Goal: Navigation & Orientation: Find specific page/section

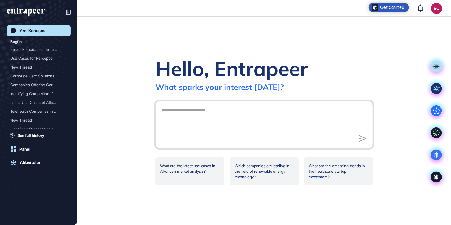
scroll to position [252, 451]
click at [37, 164] on div "Aktiviteler" at bounding box center [30, 162] width 21 height 5
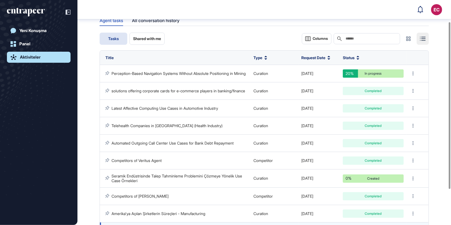
scroll to position [29, 0]
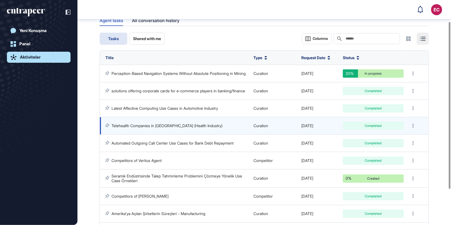
click at [389, 127] on div "Completed" at bounding box center [373, 125] width 53 height 3
click at [190, 128] on link "Telehealth Companies in [GEOGRAPHIC_DATA] (Health Industry)" at bounding box center [167, 125] width 111 height 5
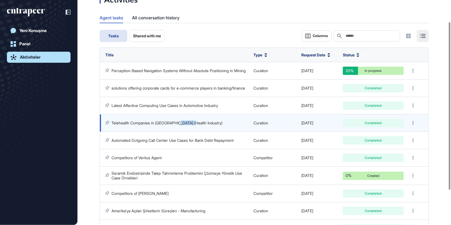
click at [190, 128] on td "Telehealth Companies in [GEOGRAPHIC_DATA] (Health Industry)" at bounding box center [175, 123] width 151 height 17
click at [367, 124] on div "Completed" at bounding box center [373, 122] width 53 height 3
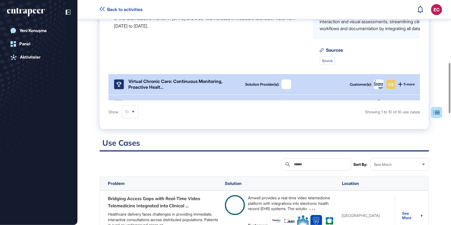
scroll to position [285, 0]
click at [399, 108] on div "Show 10 Showing 1 to 10 of 10 use cases" at bounding box center [264, 112] width 312 height 12
click at [346, 90] on div "Virtual Chronic Care: Continuous Monitoring, Proactive Healt... Solution Provid…" at bounding box center [281, 84] width 346 height 20
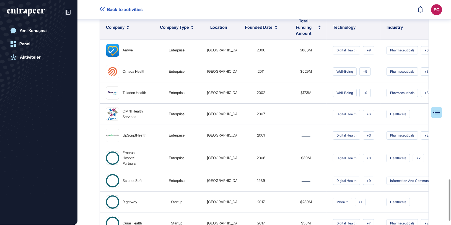
scroll to position [1116, 0]
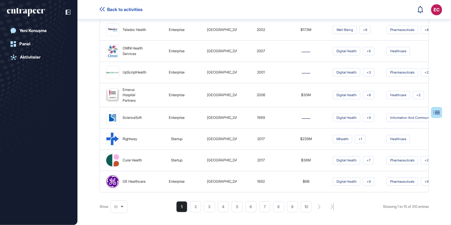
click at [213, 158] on span "[GEOGRAPHIC_DATA]" at bounding box center [225, 160] width 36 height 4
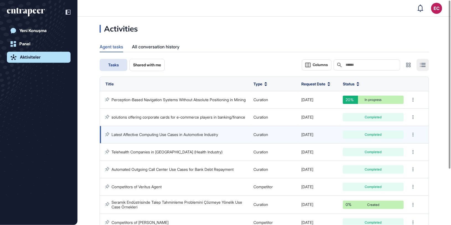
click at [197, 138] on td "Latest Affective Computing Use Cases in Automotive Industry" at bounding box center [175, 134] width 151 height 17
click at [412, 136] on div at bounding box center [413, 135] width 8 height 8
click at [145, 134] on link "Latest Affective Computing Use Cases in Automotive Industry" at bounding box center [165, 134] width 107 height 5
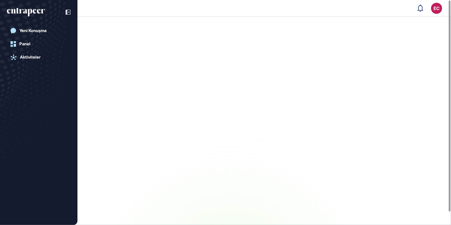
click at [145, 134] on main at bounding box center [225, 121] width 451 height 209
click at [233, 183] on main at bounding box center [225, 121] width 451 height 209
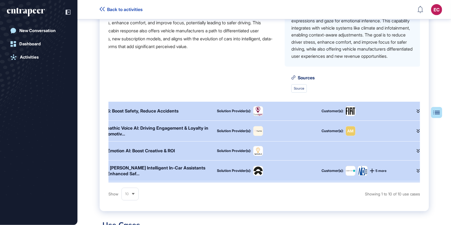
scroll to position [0, 28]
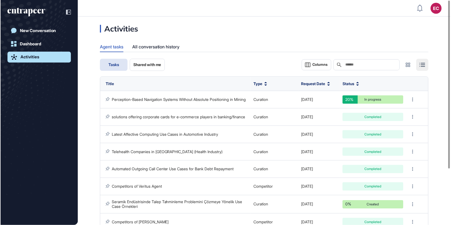
scroll to position [27, 0]
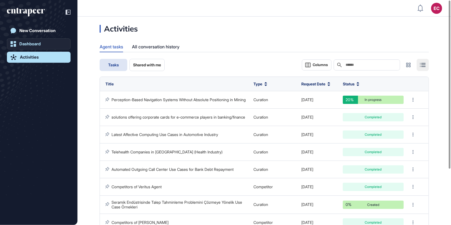
click at [37, 47] on link "Dashboard" at bounding box center [39, 43] width 64 height 11
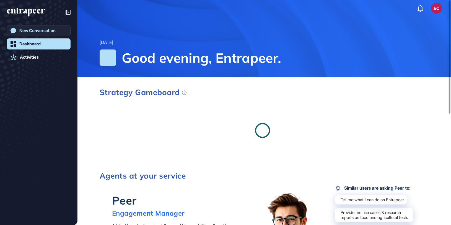
click at [44, 28] on div "New Conversation" at bounding box center [37, 30] width 36 height 5
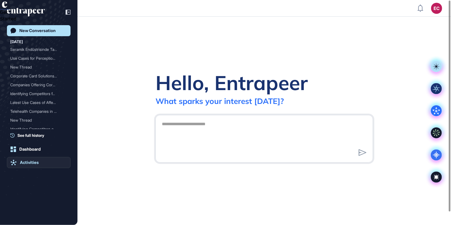
click at [33, 160] on div "Activities" at bounding box center [29, 162] width 19 height 5
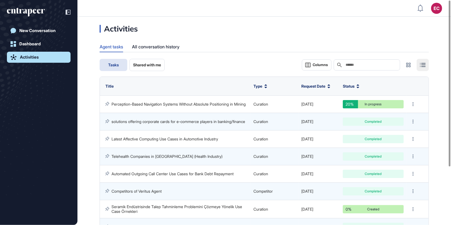
click at [34, 58] on div "Activities" at bounding box center [29, 57] width 19 height 5
click at [37, 33] on link "New Conversation" at bounding box center [39, 30] width 64 height 11
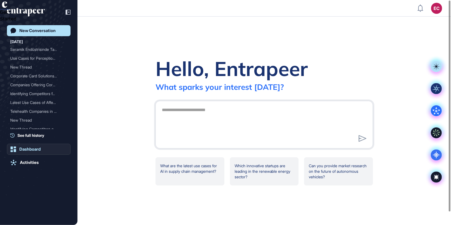
click at [40, 147] on div "Dashboard" at bounding box center [29, 149] width 21 height 5
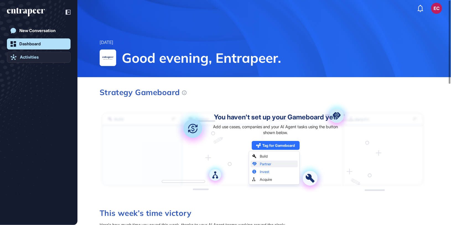
click at [28, 58] on div "Activities" at bounding box center [29, 57] width 19 height 5
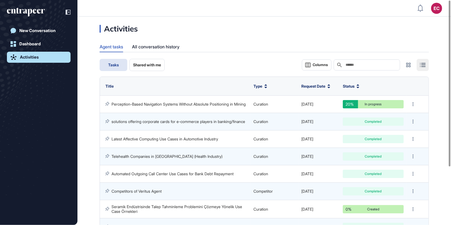
click at [430, 0] on html "EC Dashboard Profile My Content Request More Data New Conversation Dashboard Ac…" at bounding box center [225, 112] width 451 height 225
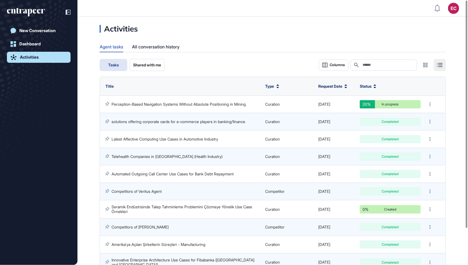
click at [43, 17] on div at bounding box center [39, 12] width 64 height 11
click at [35, 13] on icon "entrapeer-logo" at bounding box center [24, 11] width 34 height 5
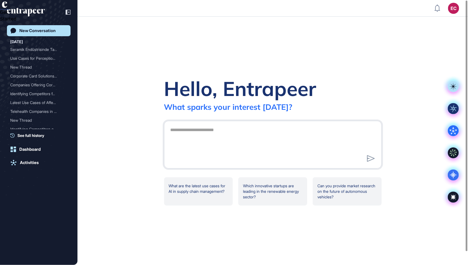
click at [27, 157] on div "New Conversation [DATE] Seramik Endüstrisinde Tal... Use Cases for Perception-.…" at bounding box center [39, 138] width 64 height 226
click at [24, 150] on div "Dashboard" at bounding box center [29, 149] width 21 height 5
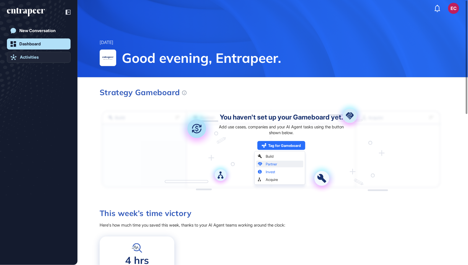
click at [25, 56] on div "Activities" at bounding box center [29, 57] width 19 height 5
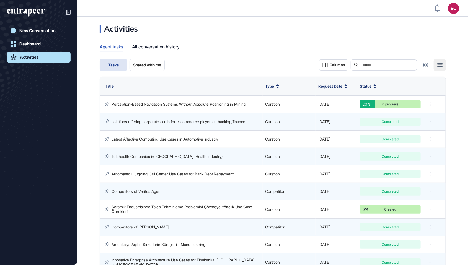
click at [447, 0] on html "EC Dashboard Profile My Content Request More Data New Conversation Dashboard Ac…" at bounding box center [234, 132] width 468 height 265
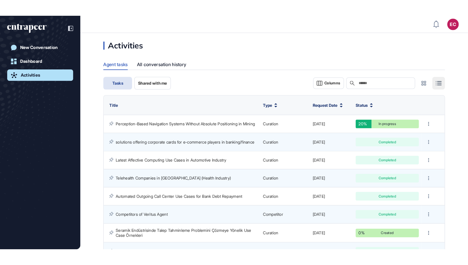
scroll to position [252, 451]
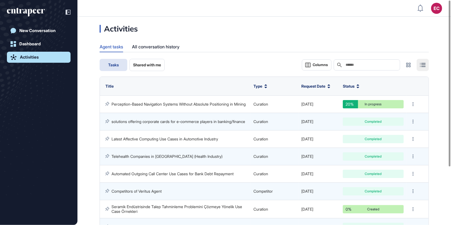
click at [24, 10] on icon "entrapeer-logo" at bounding box center [26, 12] width 38 height 9
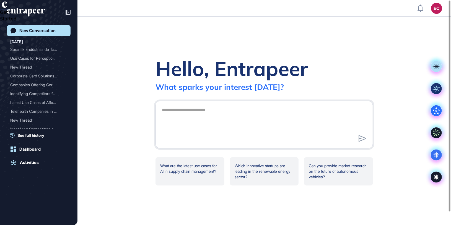
click at [430, 0] on html "Get Started EC Dashboard Profile My Content Request More Data New Conversation …" at bounding box center [225, 112] width 451 height 225
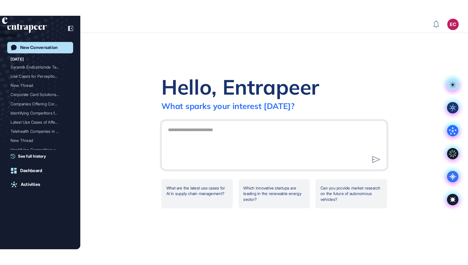
scroll to position [292, 468]
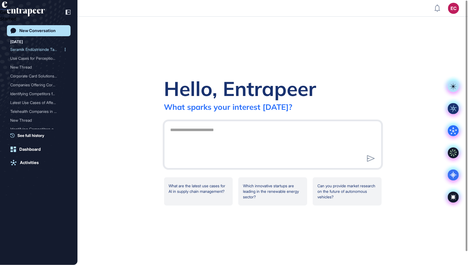
click at [37, 52] on div "Seramik Endüstrisinde Tal..." at bounding box center [36, 49] width 53 height 9
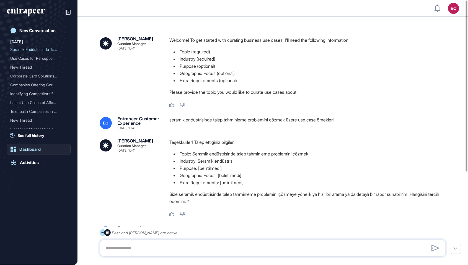
click at [30, 149] on div "Dashboard" at bounding box center [29, 149] width 21 height 5
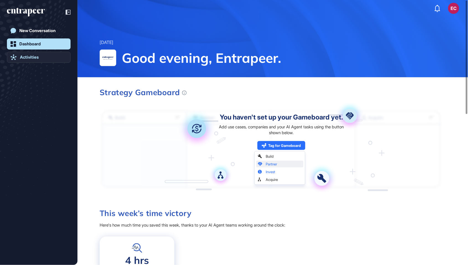
click at [34, 52] on link "Activities" at bounding box center [39, 57] width 64 height 11
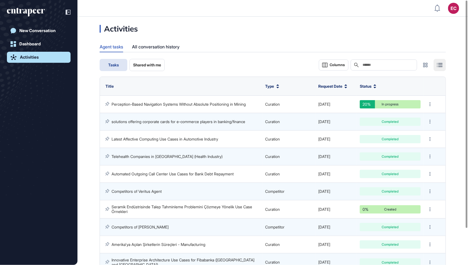
click at [172, 26] on div "Activities Agent tasks All conversation history Tasks Shared with me Columns Se…" at bounding box center [272, 171] width 390 height 292
click at [168, 42] on div "All conversation history" at bounding box center [156, 47] width 48 height 11
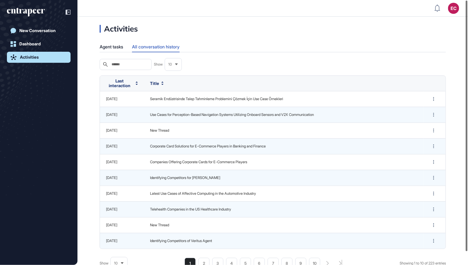
click at [451, 106] on div at bounding box center [467, 126] width 2 height 251
click at [36, 15] on icon "entrapeer-logo" at bounding box center [26, 12] width 38 height 9
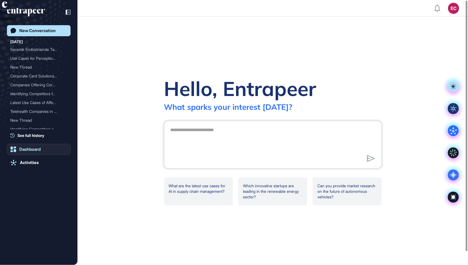
click at [33, 153] on link "Dashboard" at bounding box center [39, 149] width 64 height 11
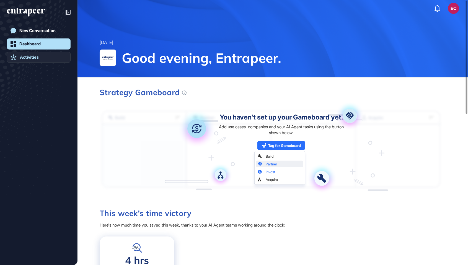
click at [40, 59] on link "Activities" at bounding box center [39, 57] width 64 height 11
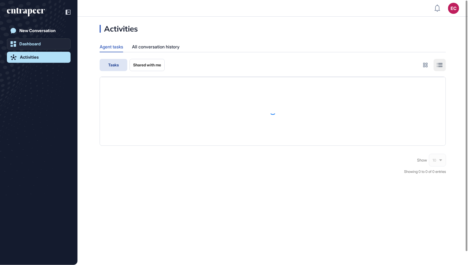
click at [33, 46] on div "Dashboard" at bounding box center [29, 44] width 21 height 5
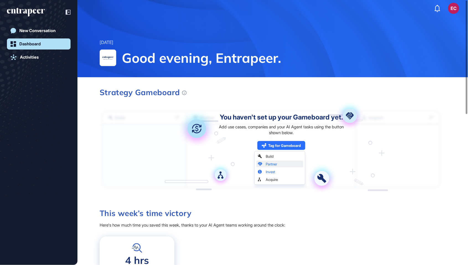
click at [44, 22] on div "New Conversation Dashboard Activities" at bounding box center [39, 129] width 64 height 244
click at [43, 32] on div "New Conversation" at bounding box center [37, 30] width 36 height 5
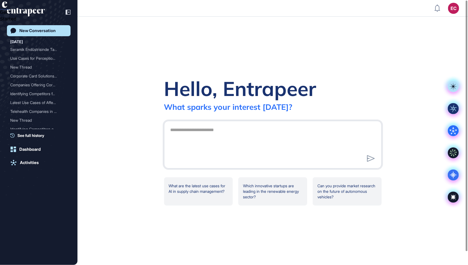
scroll to position [15, 0]
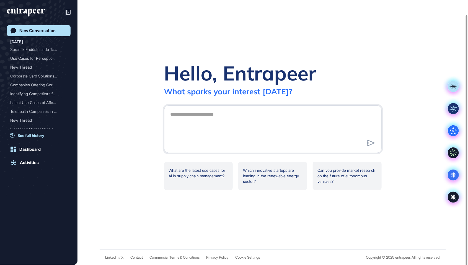
click at [38, 134] on span "See full history" at bounding box center [30, 136] width 27 height 6
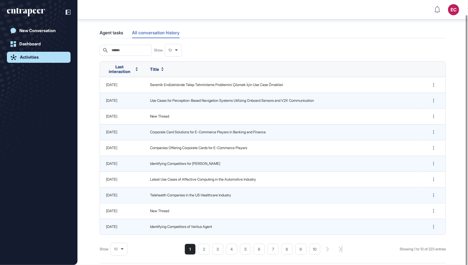
scroll to position [18, 0]
click at [48, 44] on link "Dashboard" at bounding box center [39, 43] width 64 height 11
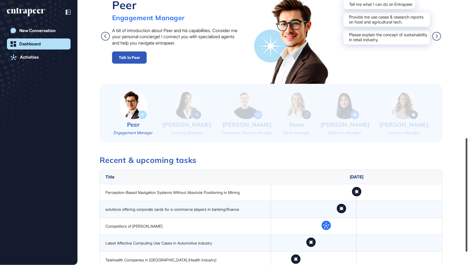
scroll to position [323, 0]
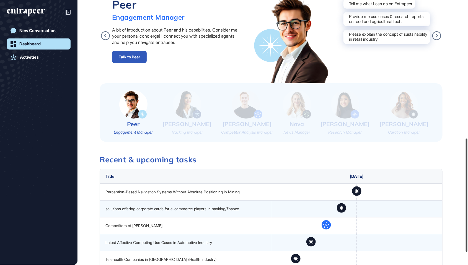
drag, startPoint x: 467, startPoint y: 74, endPoint x: 464, endPoint y: 213, distance: 138.1
click at [451, 213] on div at bounding box center [467, 195] width 2 height 113
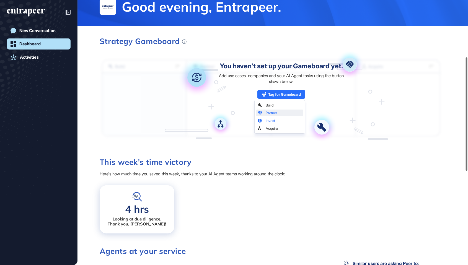
scroll to position [0, 0]
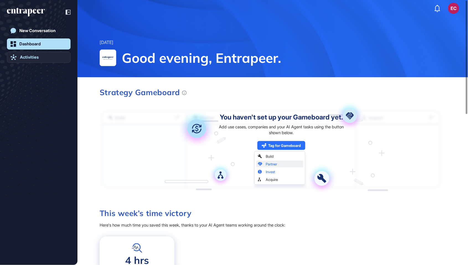
click at [53, 59] on link "Activities" at bounding box center [39, 57] width 64 height 11
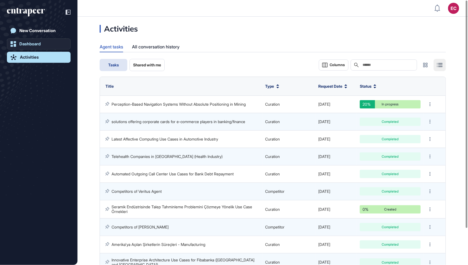
click at [39, 44] on div "Dashboard" at bounding box center [29, 44] width 21 height 5
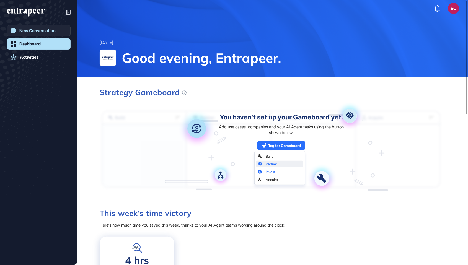
click at [29, 35] on link "New Conversation" at bounding box center [39, 30] width 64 height 11
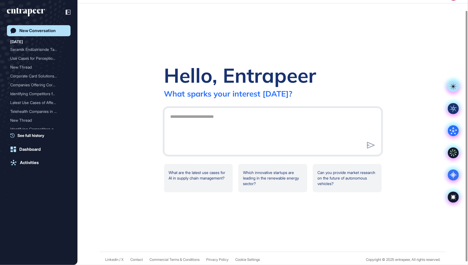
scroll to position [15, 0]
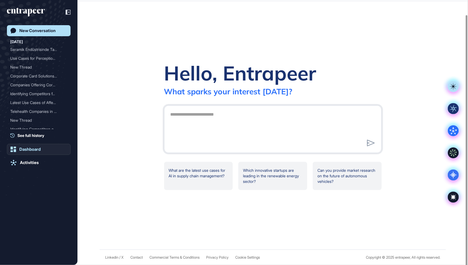
click at [56, 148] on link "Dashboard" at bounding box center [39, 149] width 64 height 11
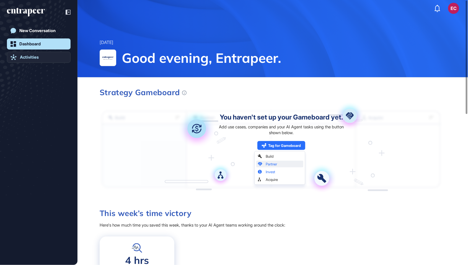
click at [35, 61] on link "Activities" at bounding box center [39, 57] width 64 height 11
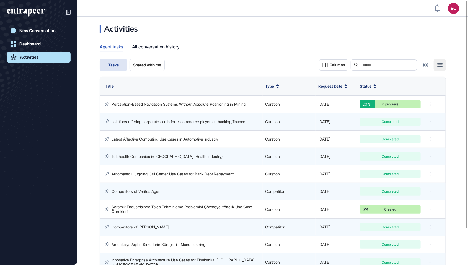
click at [446, 0] on html "EC Dashboard Profile My Content Request More Data New Conversation Dashboard Ac…" at bounding box center [234, 132] width 468 height 265
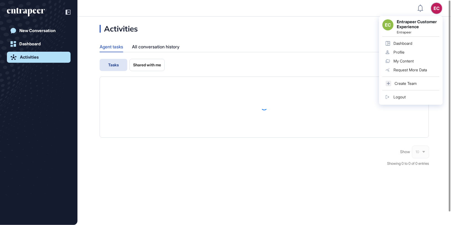
click at [438, 16] on div "EC Entrapeer Customer Experience Entrapeer Dashboard Profile My Content Request…" at bounding box center [411, 60] width 64 height 89
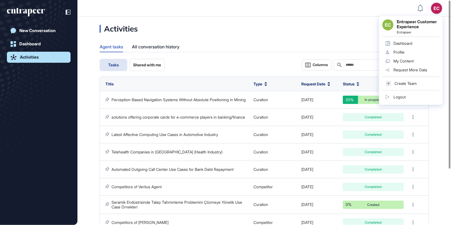
click at [402, 41] on div "Dashboard" at bounding box center [402, 43] width 19 height 4
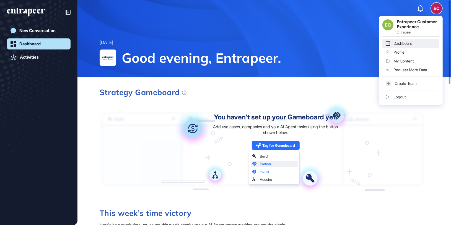
click at [412, 96] on link "Logout" at bounding box center [410, 97] width 57 height 9
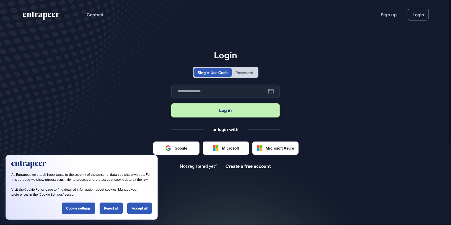
click at [253, 77] on div "Password" at bounding box center [244, 72] width 25 height 9
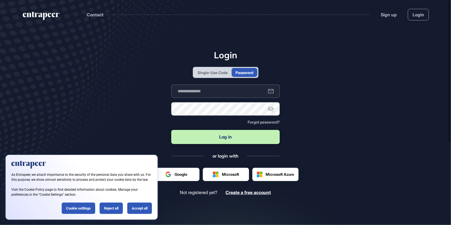
click at [248, 91] on input "text" at bounding box center [225, 91] width 108 height 13
type input "**********"
click at [171, 130] on button "Log in" at bounding box center [225, 137] width 108 height 14
